Goal: Task Accomplishment & Management: Manage account settings

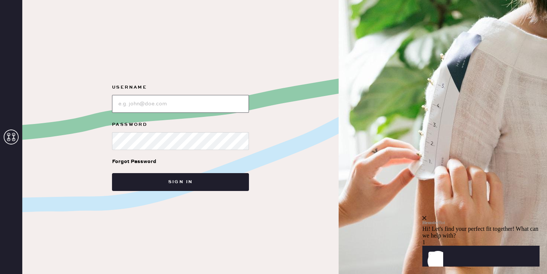
click at [148, 102] on input "loginName" at bounding box center [180, 104] width 137 height 18
click at [127, 55] on div "Username Password Forgot Password Sign in" at bounding box center [180, 137] width 316 height 274
